Goal: Task Accomplishment & Management: Manage account settings

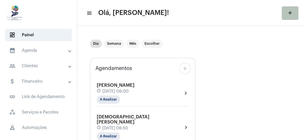
click at [46, 63] on mat-panel-title "people_outline Clientes" at bounding box center [38, 66] width 59 height 6
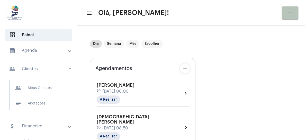
click at [40, 48] on mat-panel-title "calendar_month_outlined Agenda" at bounding box center [38, 50] width 59 height 6
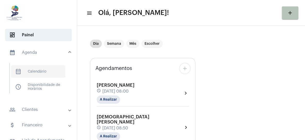
click at [43, 69] on span "calendar_month_outlined Calendário" at bounding box center [38, 71] width 54 height 12
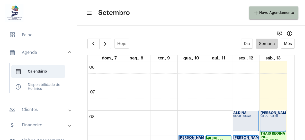
scroll to position [10, 0]
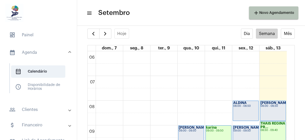
click at [301, 105] on full-calendar "Hoje Dia Semana Mês dom., 7 seg., 8 ter., 9 qua., 10 qui., 11 sex., 12 sáb., 13…" at bounding box center [191, 85] width 228 height 112
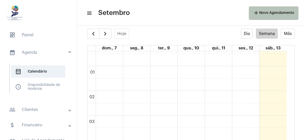
scroll to position [0, 0]
click at [106, 33] on span "button" at bounding box center [105, 34] width 6 height 6
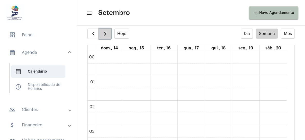
click at [104, 35] on span "button" at bounding box center [105, 34] width 6 height 6
click at [107, 32] on span "button" at bounding box center [105, 34] width 6 height 6
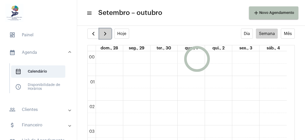
scroll to position [148, 0]
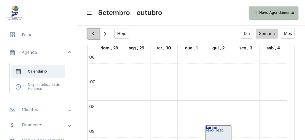
click at [95, 33] on span "button" at bounding box center [93, 34] width 6 height 6
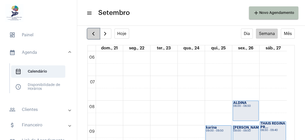
click at [91, 33] on span "button" at bounding box center [93, 34] width 6 height 6
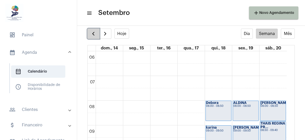
click at [91, 33] on span "button" at bounding box center [93, 34] width 6 height 6
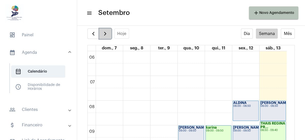
click at [103, 32] on span "button" at bounding box center [105, 34] width 6 height 6
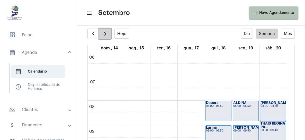
click at [103, 32] on span "button" at bounding box center [105, 34] width 6 height 6
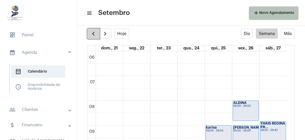
click at [91, 32] on span "button" at bounding box center [93, 34] width 6 height 6
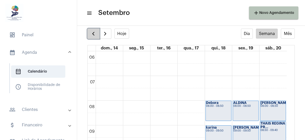
click at [91, 32] on span "button" at bounding box center [93, 34] width 6 height 6
